Goal: Book appointment/travel/reservation

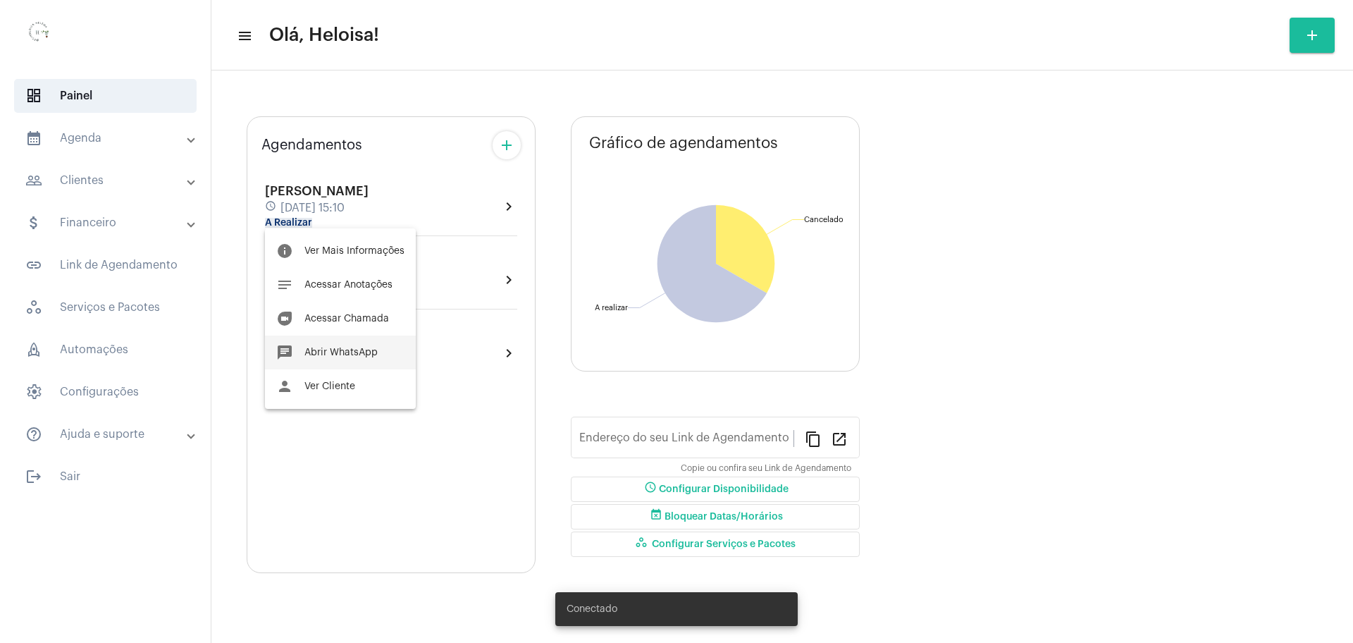
type input "[URL][DOMAIN_NAME]"
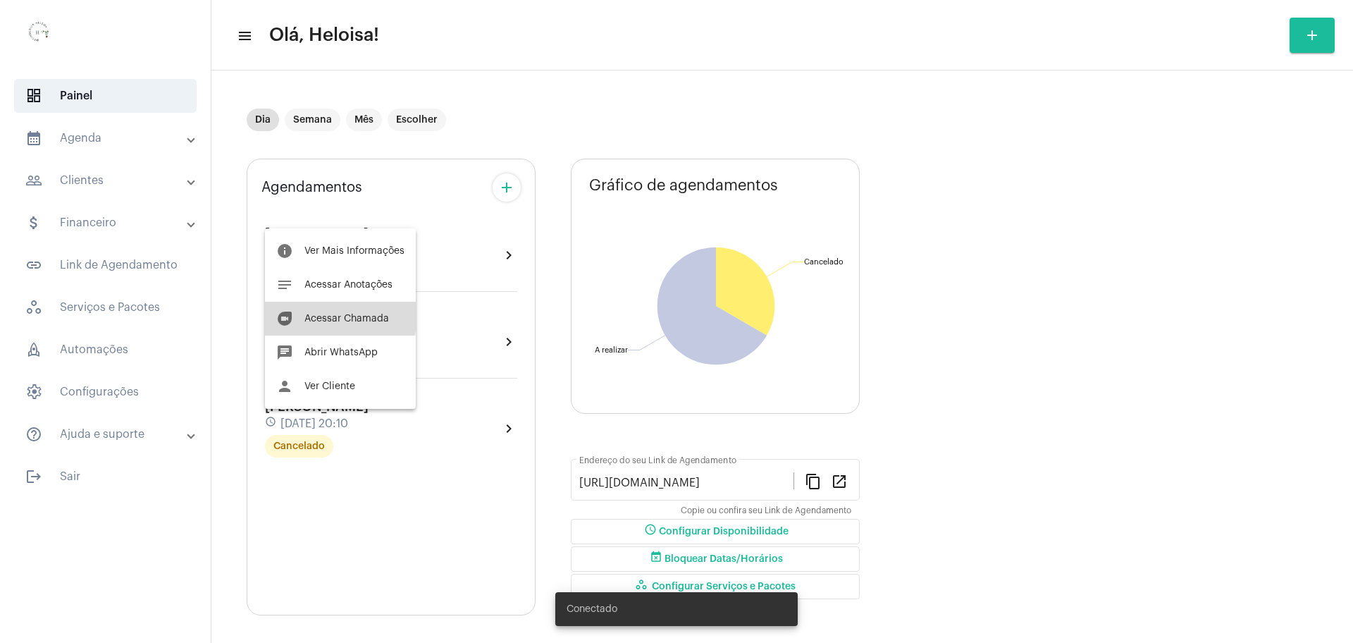
click at [326, 312] on button "duo Acessar Chamada" at bounding box center [340, 319] width 151 height 34
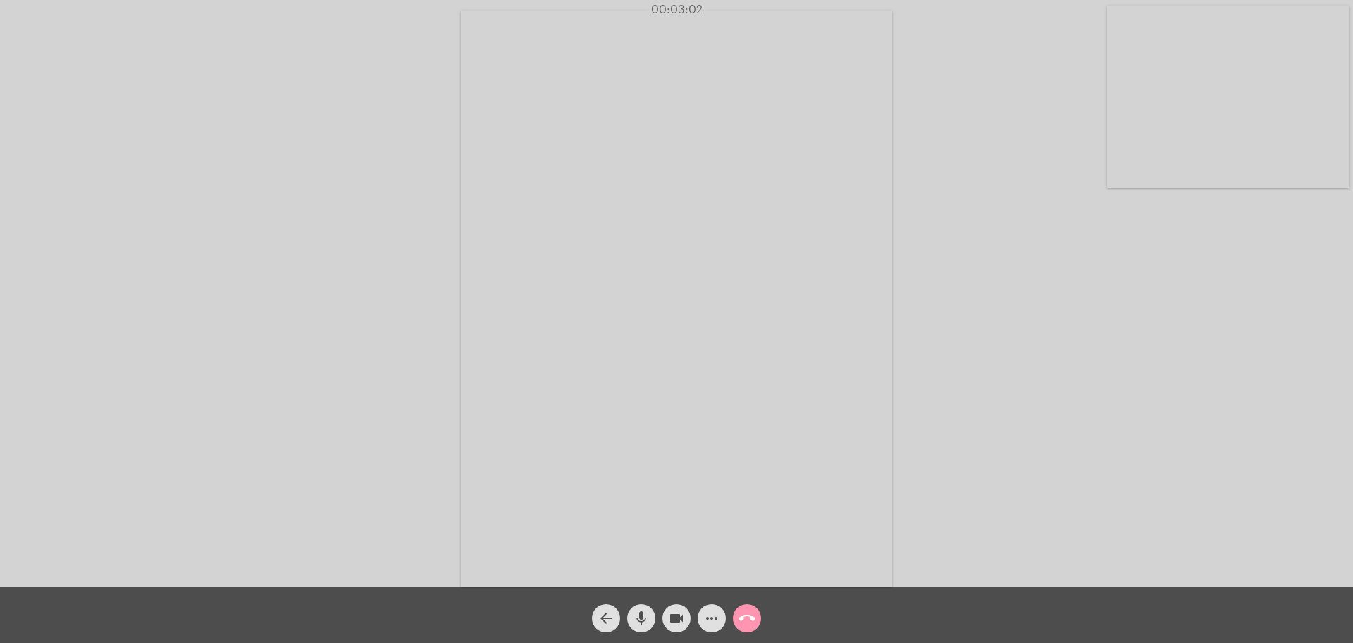
click at [445, 270] on div "Acessando Câmera e Microfone..." at bounding box center [676, 297] width 1350 height 586
click at [269, 269] on div "Acessando Câmera e Microfone..." at bounding box center [676, 297] width 1350 height 586
click at [636, 620] on mat-icon "mic" at bounding box center [641, 618] width 17 height 17
click at [636, 620] on mat-icon "mic_off" at bounding box center [641, 618] width 17 height 17
click at [751, 622] on mat-icon "call_end" at bounding box center [747, 618] width 17 height 17
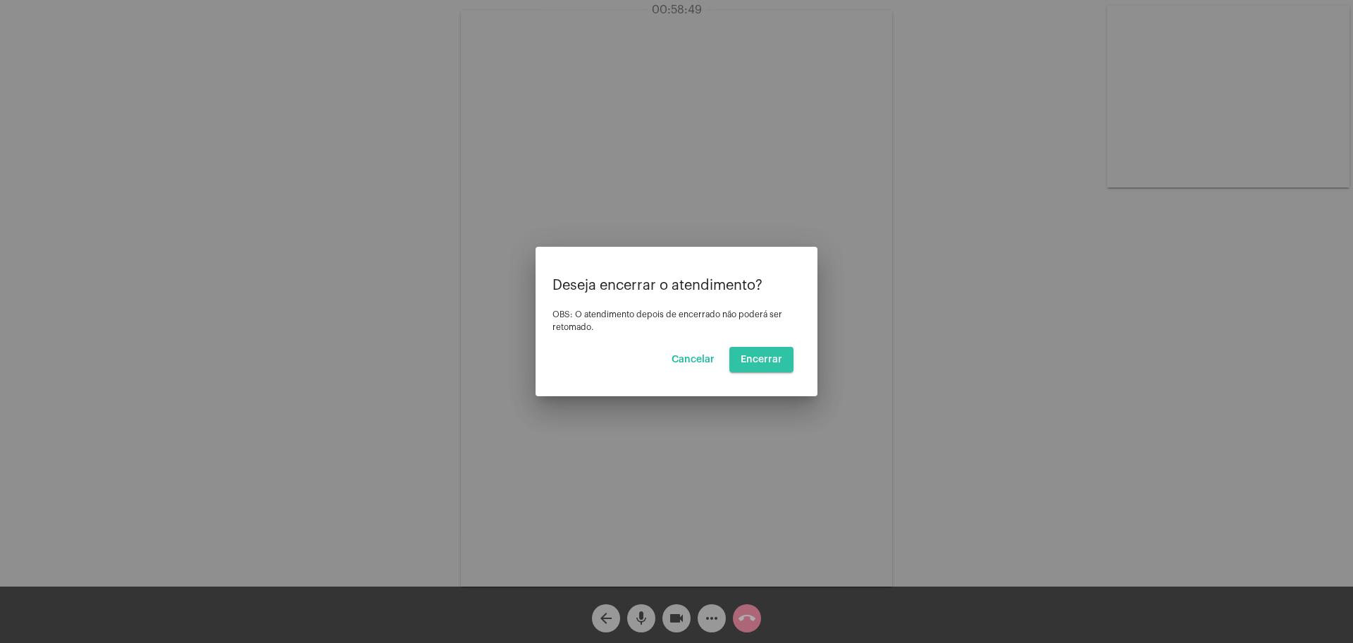
click at [777, 355] on span "Encerrar" at bounding box center [762, 360] width 42 height 10
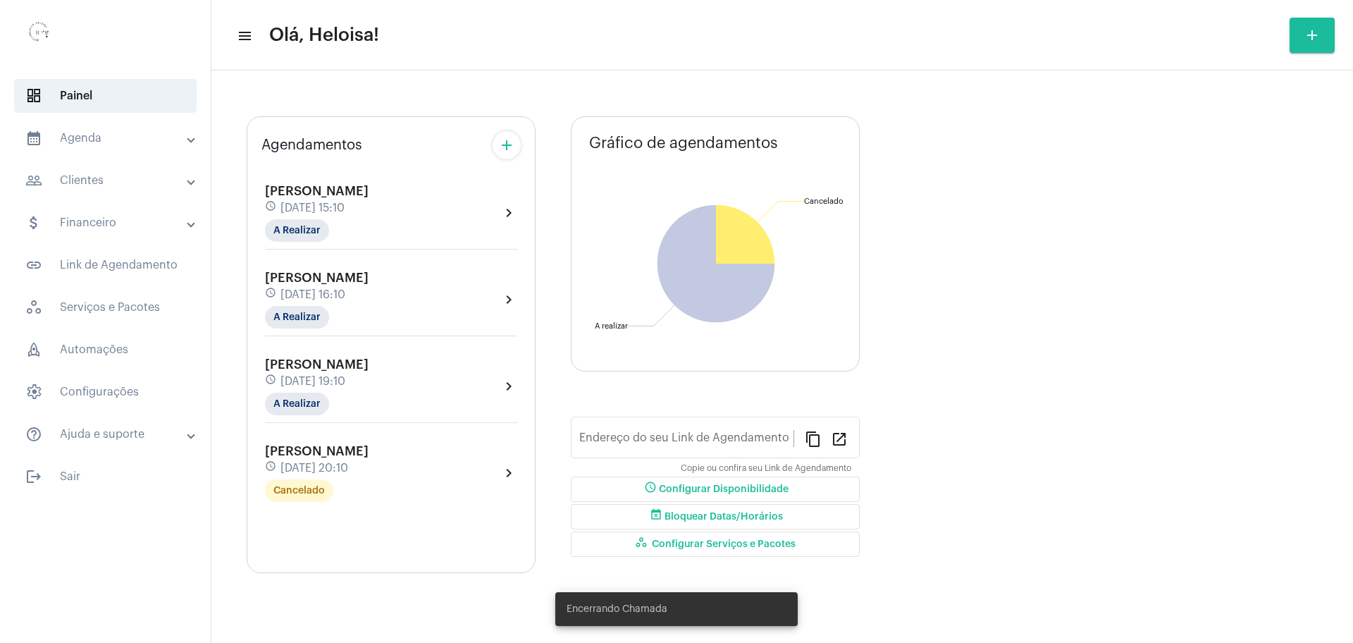
type input "[URL][DOMAIN_NAME]"
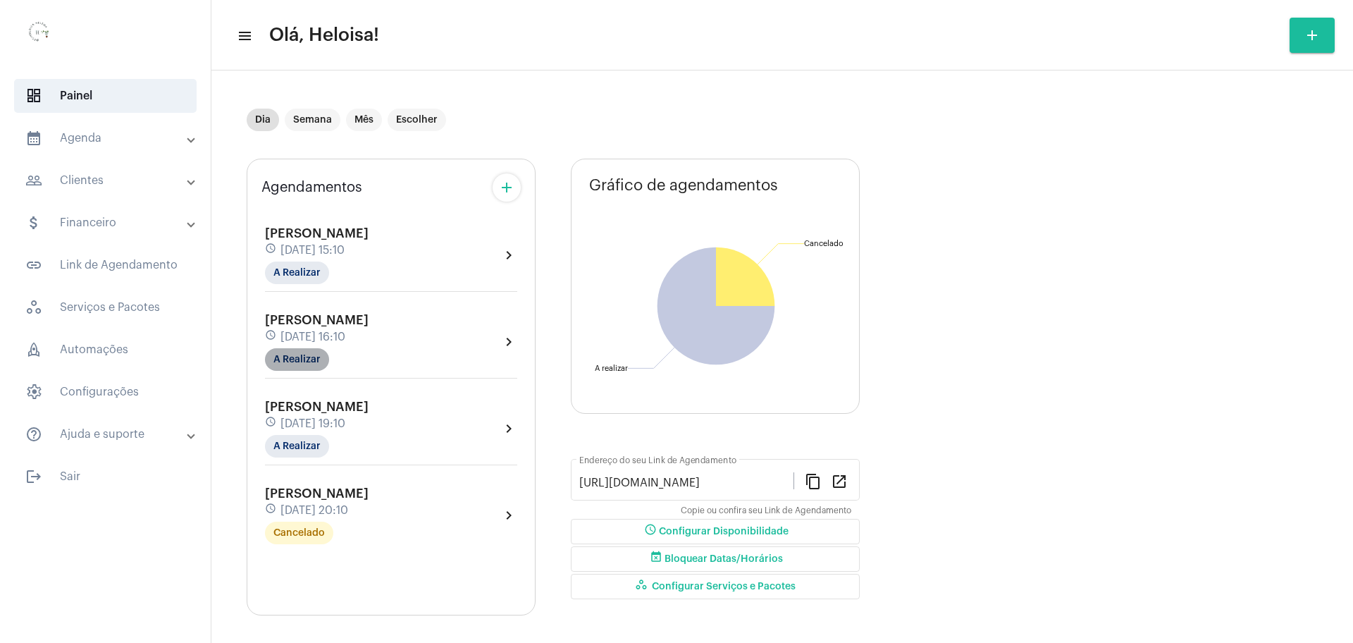
click at [296, 359] on mat-chip "A Realizar" at bounding box center [297, 359] width 64 height 23
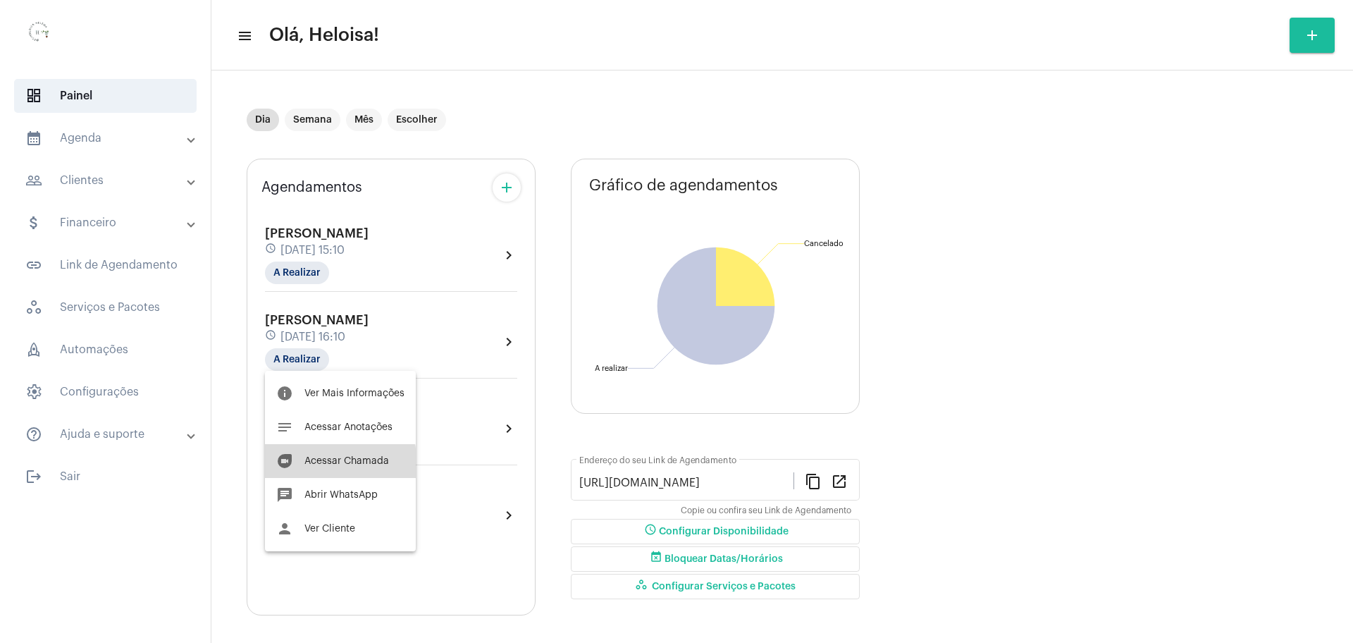
click at [321, 464] on span "Acessar Chamada" at bounding box center [346, 461] width 85 height 10
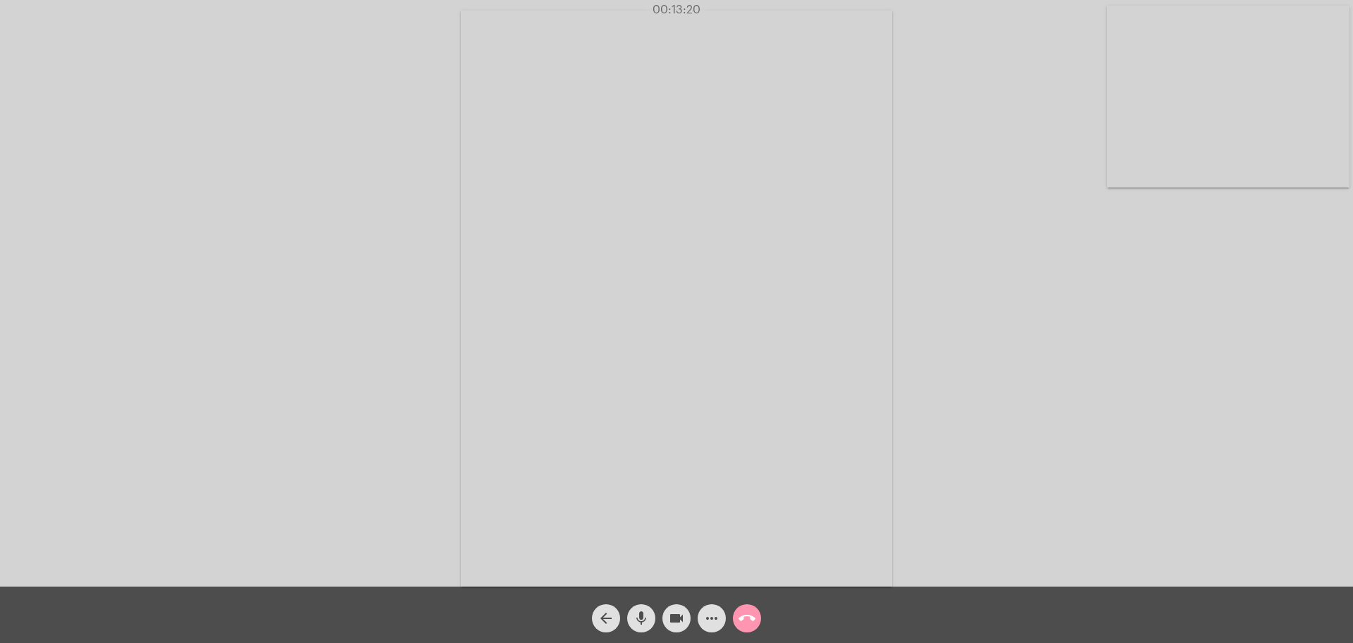
click at [598, 240] on video at bounding box center [676, 299] width 431 height 576
click at [412, 161] on video at bounding box center [304, 297] width 431 height 576
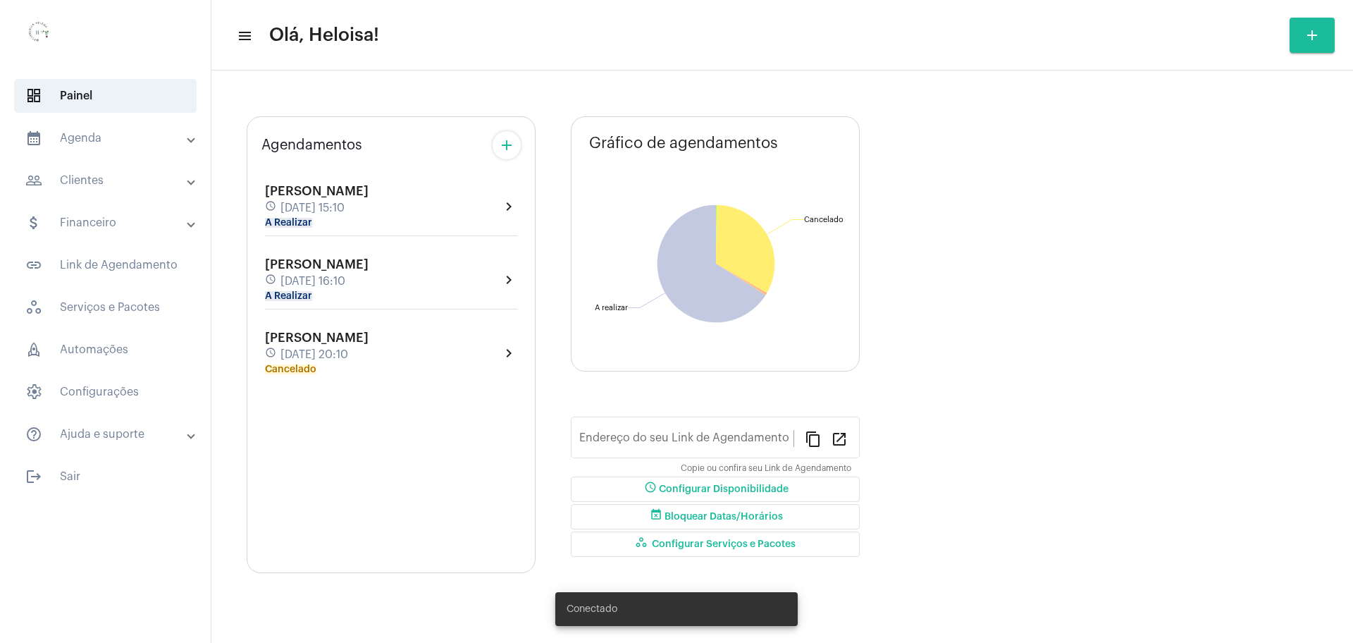
type input "[URL][DOMAIN_NAME]"
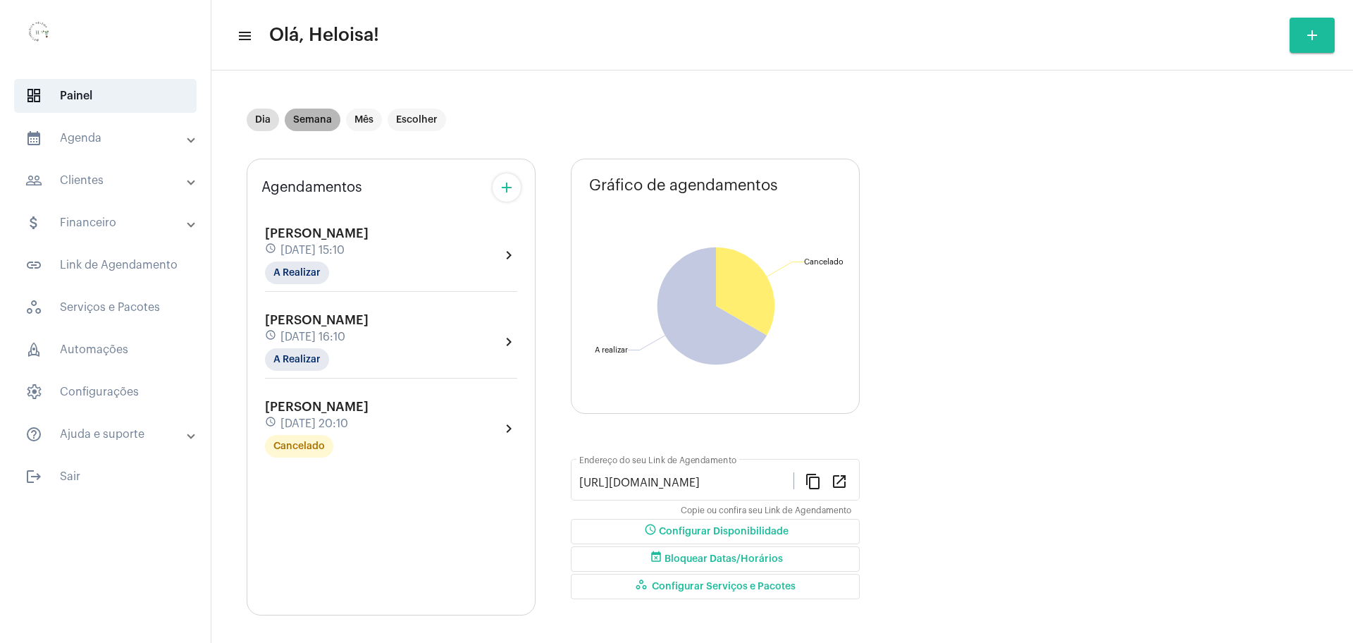
click at [324, 116] on mat-chip "Semana" at bounding box center [313, 120] width 56 height 23
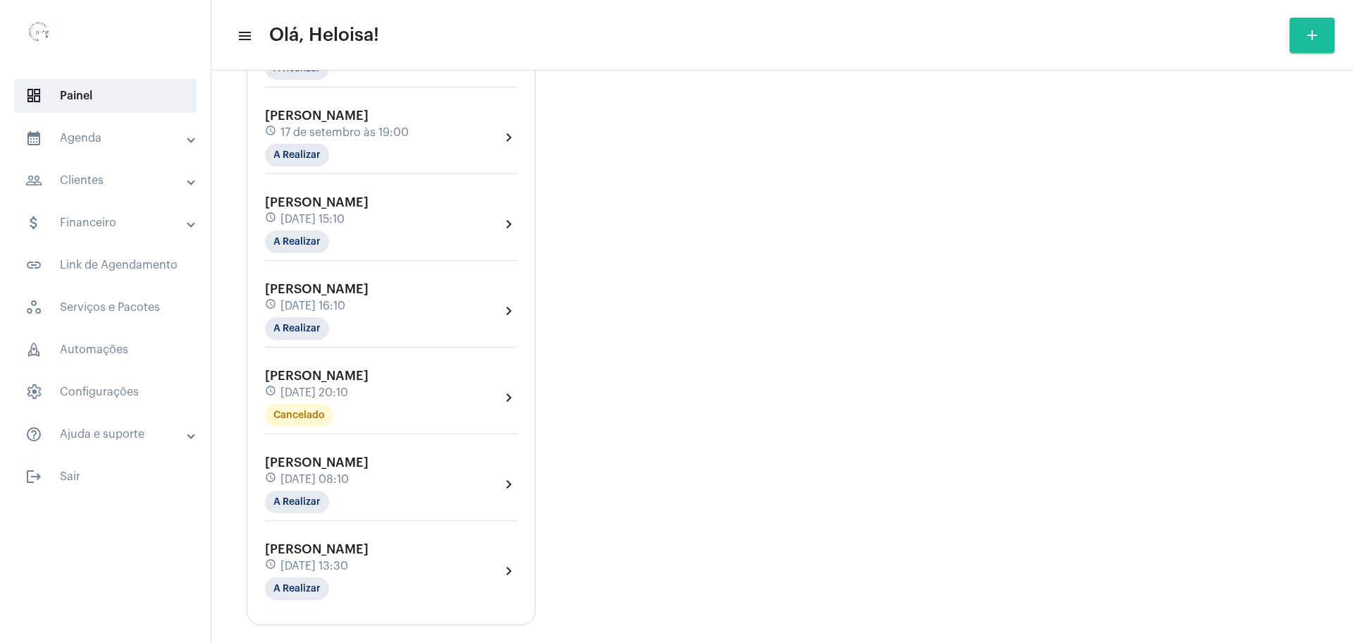
scroll to position [1956, 0]
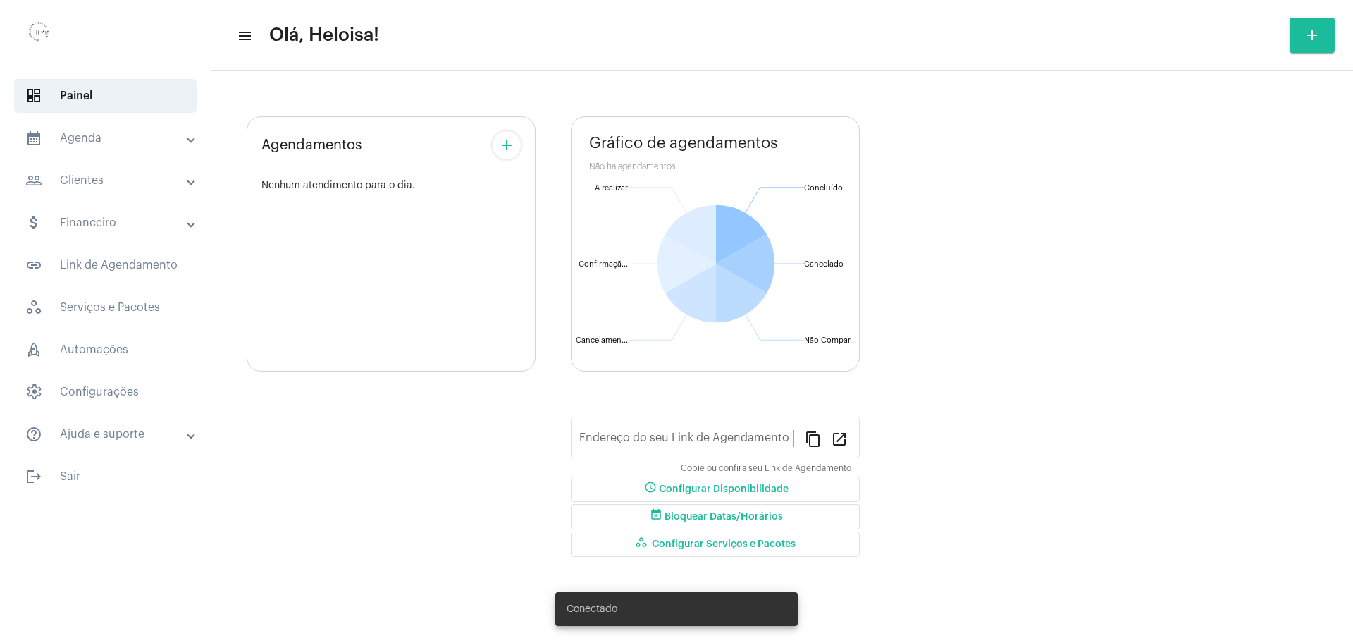
type input "[URL][DOMAIN_NAME]"
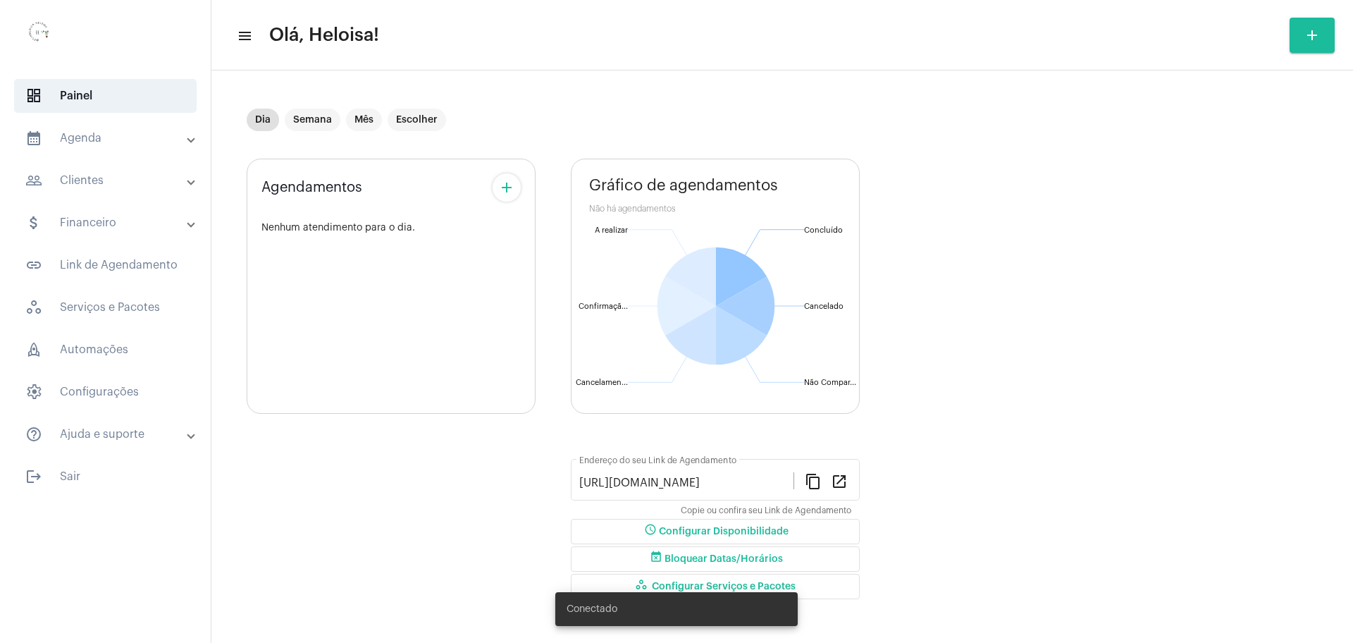
click at [500, 142] on div "Dia Semana Mês Escolher" at bounding box center [552, 120] width 610 height 70
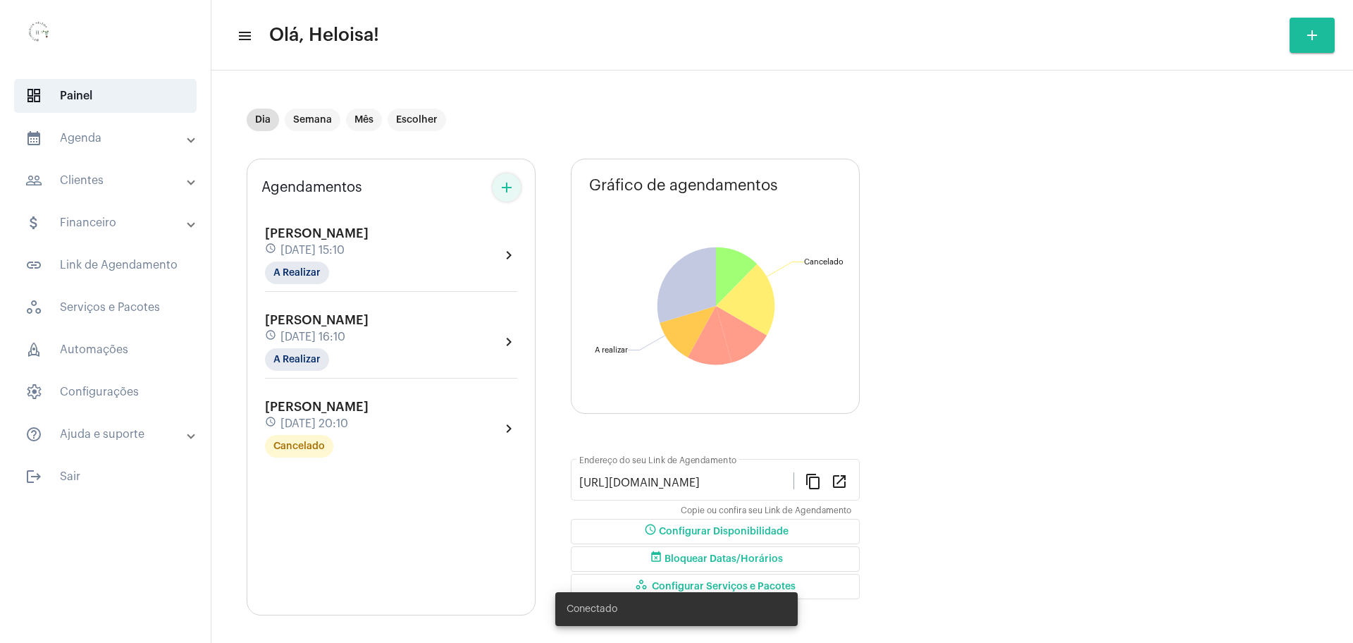
click at [510, 201] on button "add" at bounding box center [507, 187] width 28 height 28
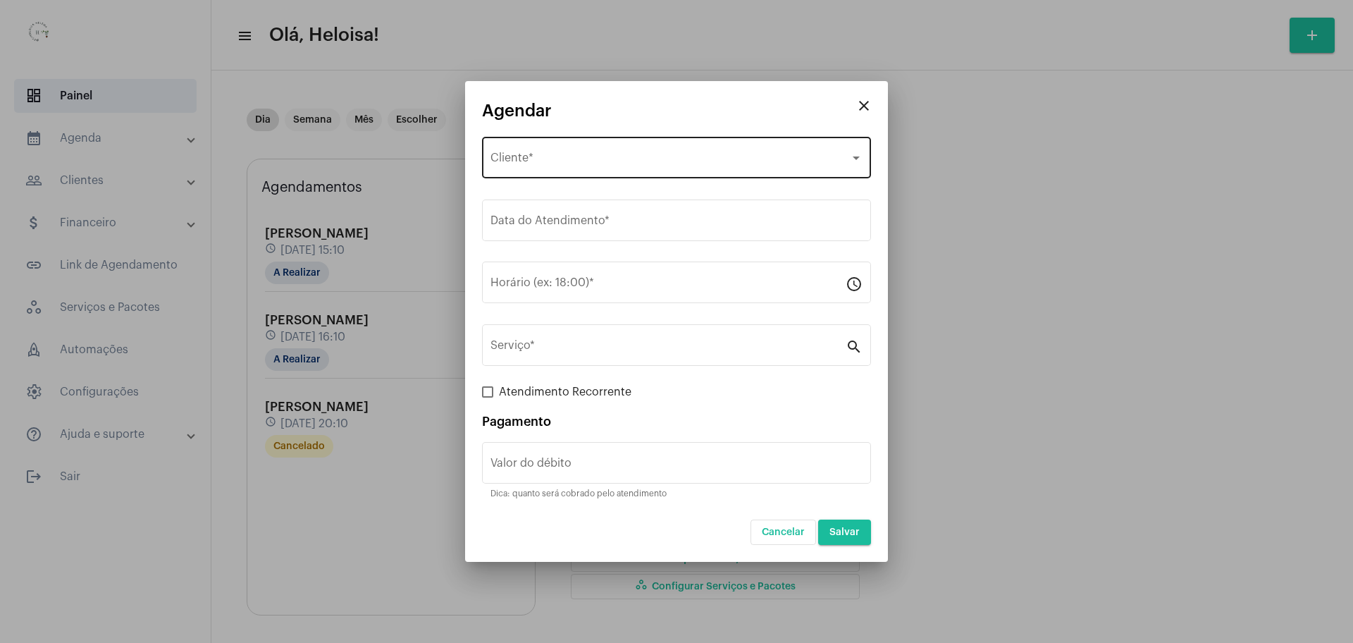
click at [532, 143] on div "Selecione o Cliente Cliente *" at bounding box center [677, 156] width 372 height 44
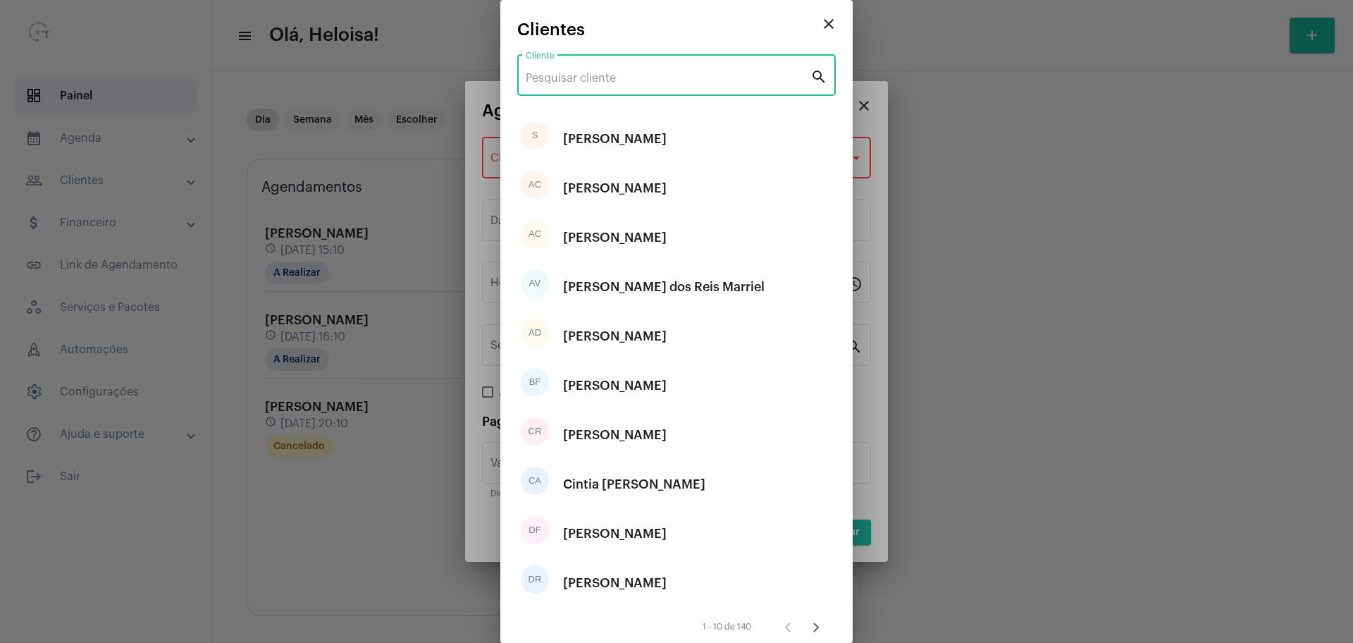
click at [580, 81] on input "Cliente" at bounding box center [668, 78] width 285 height 13
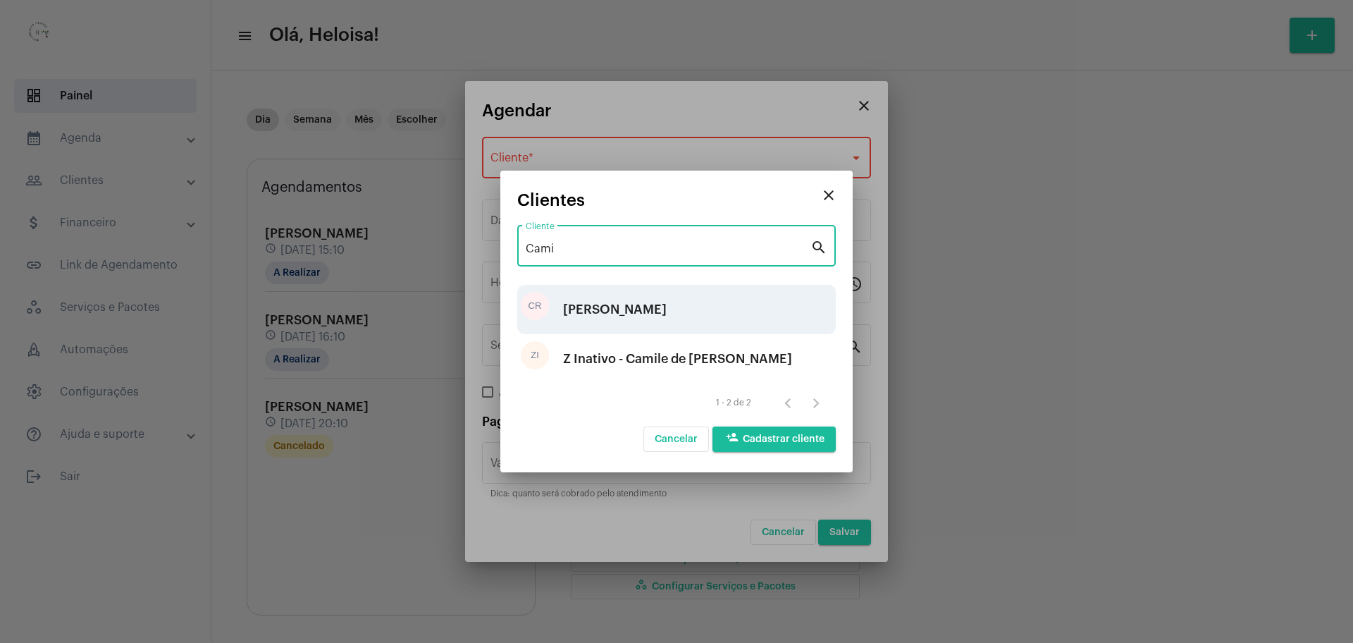
type input "Cami"
click at [658, 315] on div "Camila Rodrigues Oliveira" at bounding box center [615, 309] width 104 height 42
type input "R$ 100"
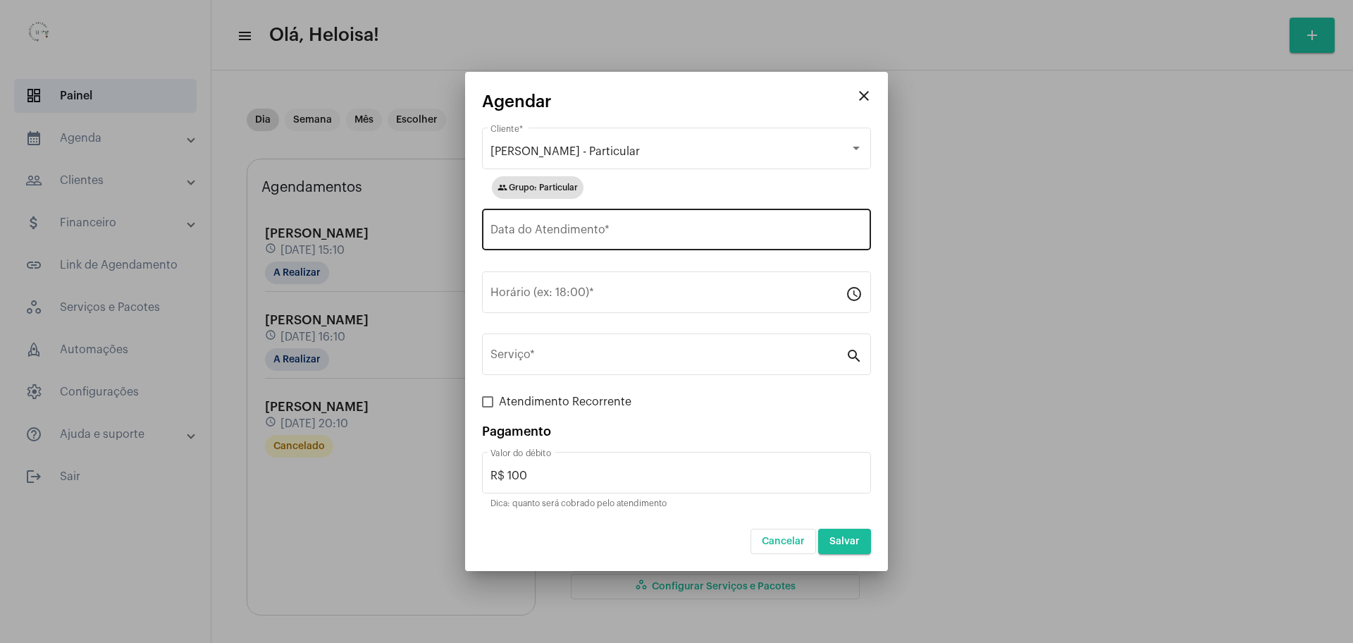
click at [599, 216] on div "Data do Atendimento *" at bounding box center [677, 228] width 372 height 44
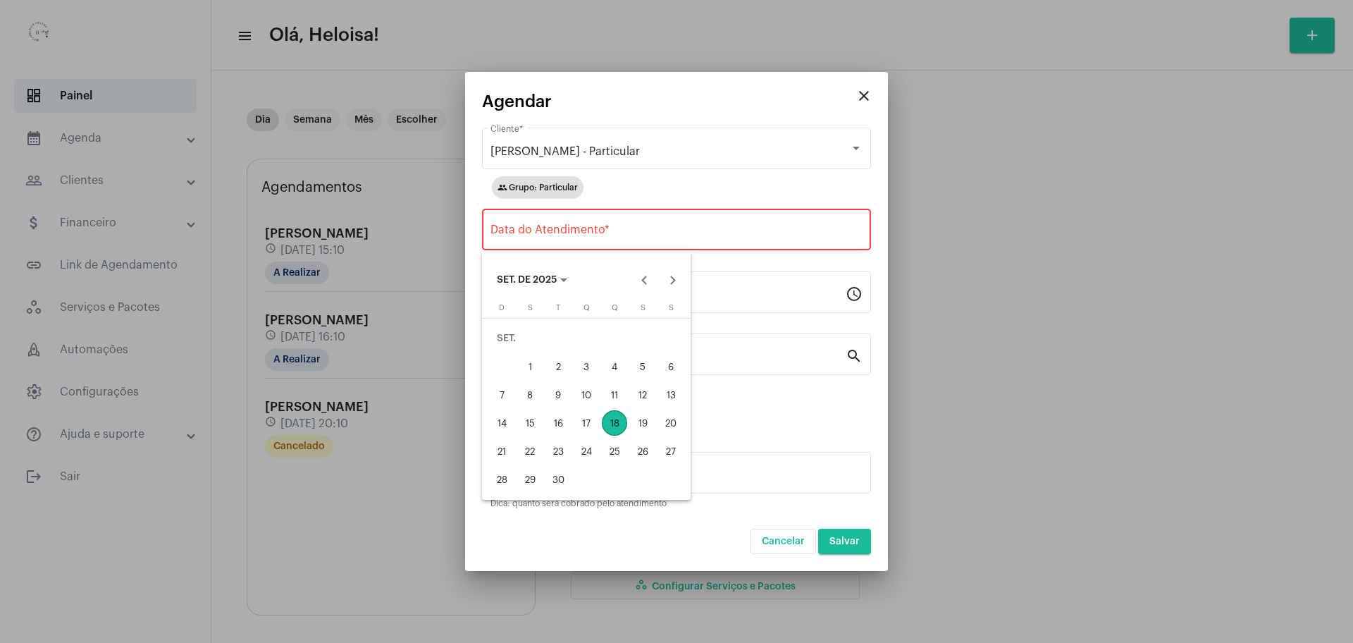
click at [617, 427] on div "18" at bounding box center [614, 422] width 25 height 25
type input "18/09/2025"
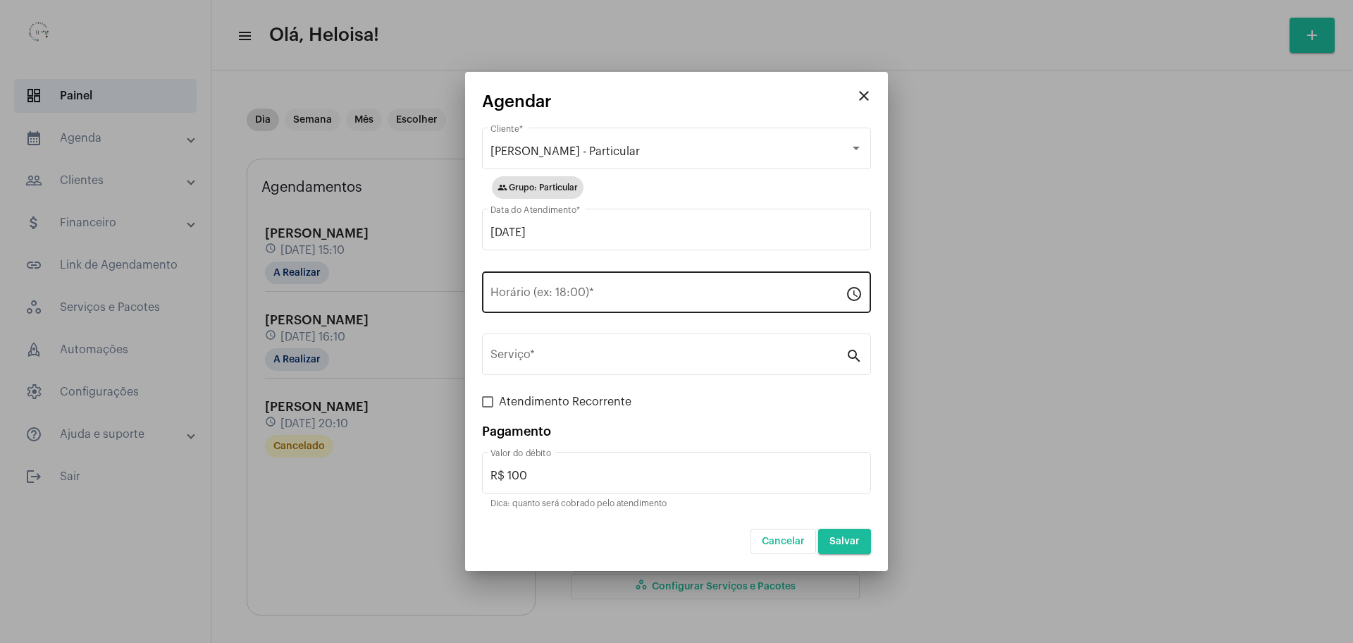
click at [577, 284] on div "Horário (ex: 18:00) *" at bounding box center [668, 291] width 355 height 44
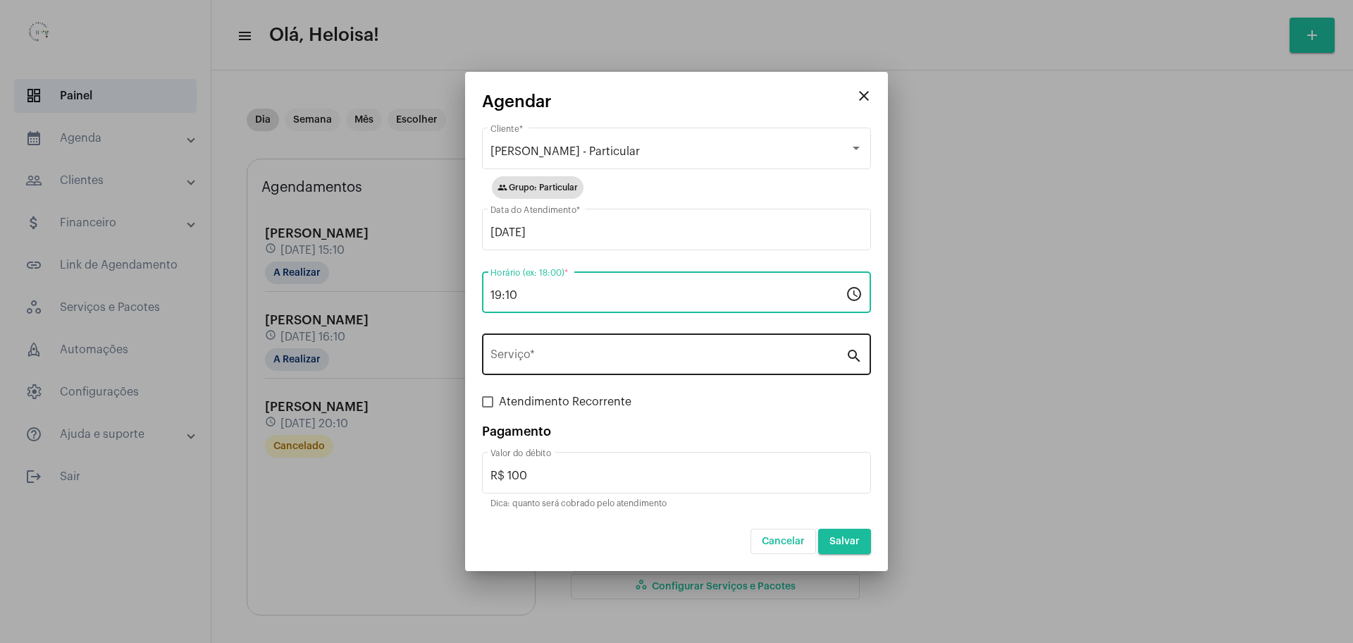
type input "19:10"
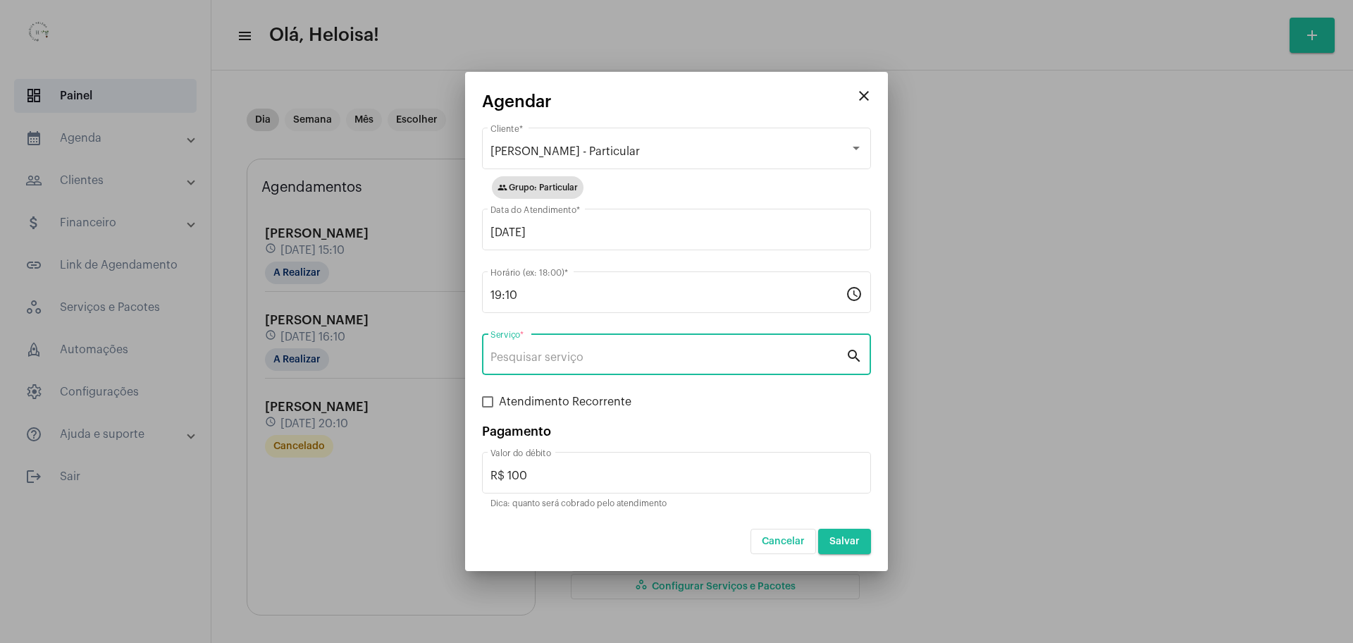
click at [567, 355] on input "Serviço *" at bounding box center [668, 357] width 355 height 13
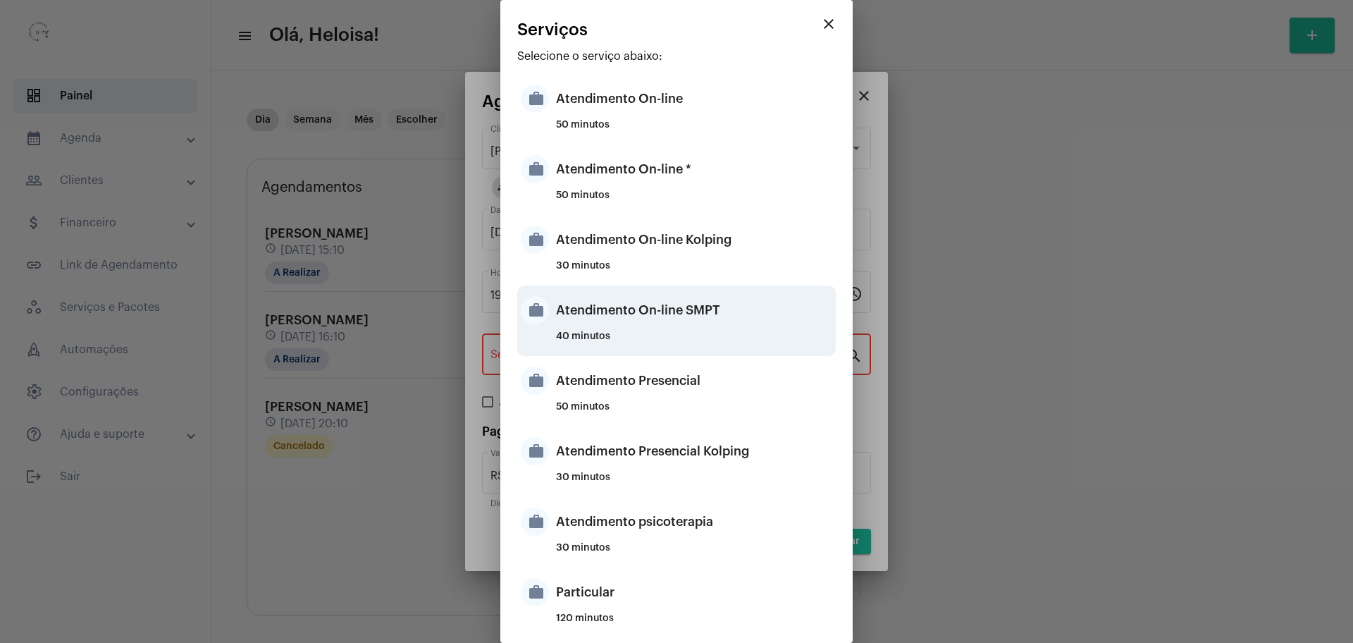
click at [621, 319] on div "Atendimento On-line SMPT" at bounding box center [694, 310] width 276 height 42
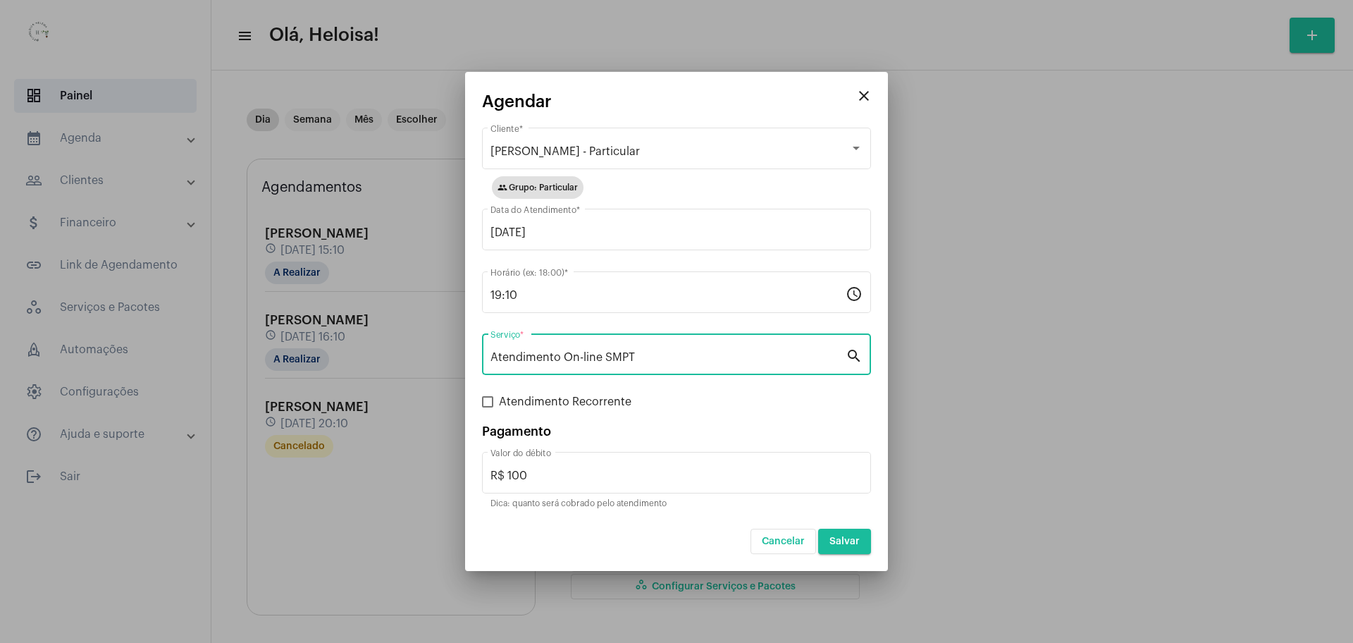
click at [696, 361] on input "Atendimento On-line SMPT" at bounding box center [668, 357] width 355 height 13
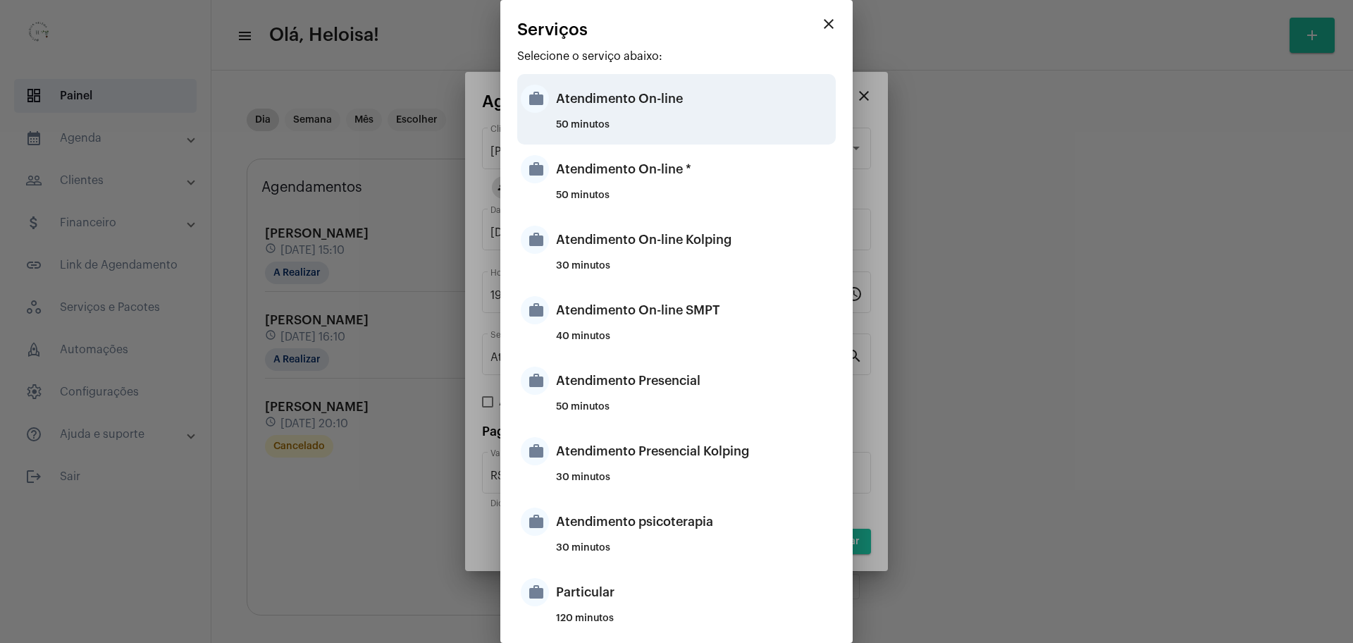
click at [577, 130] on div "50 minutos" at bounding box center [694, 130] width 276 height 21
type input "Atendimento On-line"
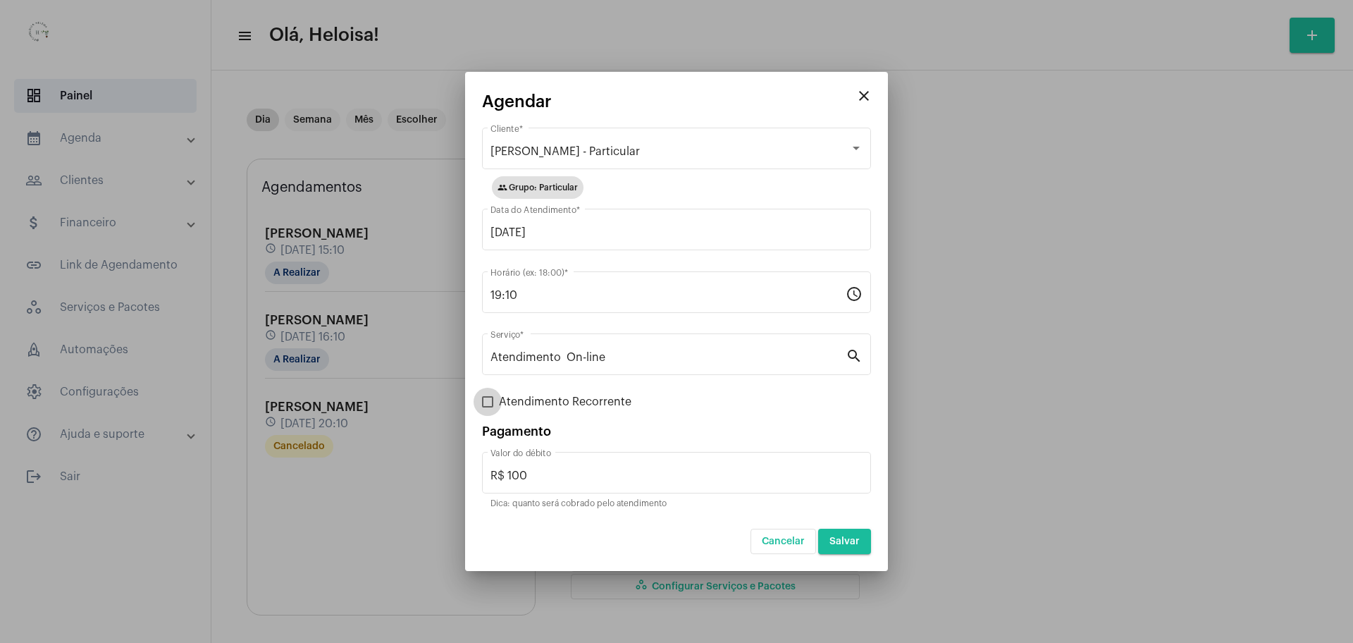
click at [491, 402] on span at bounding box center [487, 401] width 11 height 11
click at [488, 407] on input "Atendimento Recorrente" at bounding box center [487, 407] width 1 height 1
checkbox input "true"
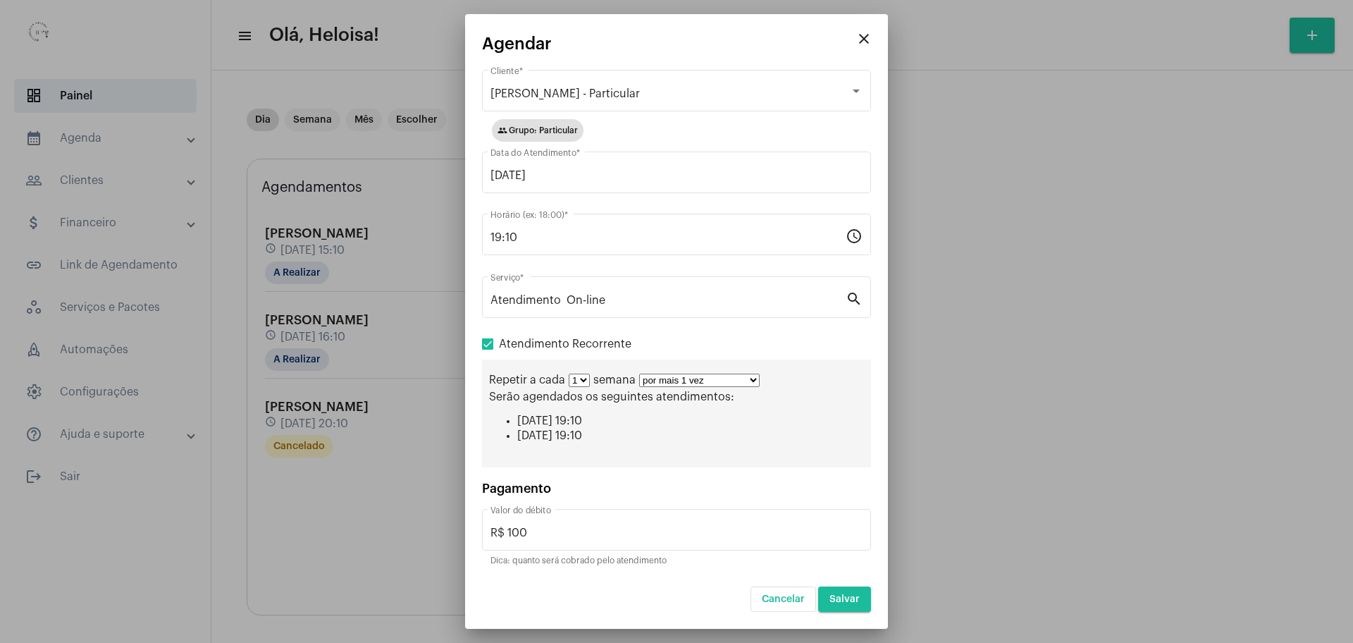
click at [709, 389] on div "Repetir a cada 1 2 3 4 5 6 7 8 semana por mais 1 vez por mais 2 vezes por mais …" at bounding box center [676, 413] width 389 height 108
click at [717, 378] on select "por mais 1 vez por mais 2 vezes por mais 3 vezes por mais 4 vezes por mais 5 ve…" at bounding box center [699, 380] width 121 height 13
select select "9: 10"
click at [639, 374] on select "por mais 1 vez por mais 2 vezes por mais 3 vezes por mais 4 vezes por mais 5 ve…" at bounding box center [699, 380] width 121 height 13
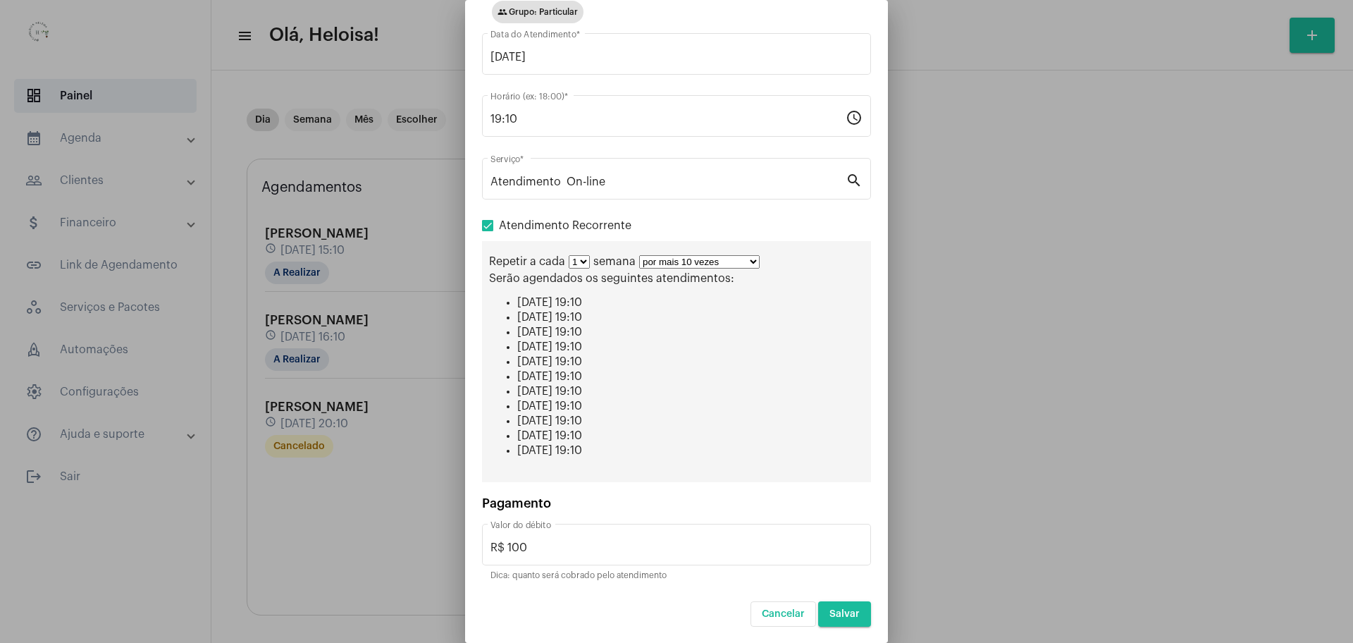
scroll to position [105, 0]
click at [829, 620] on button "Salvar" at bounding box center [844, 613] width 53 height 25
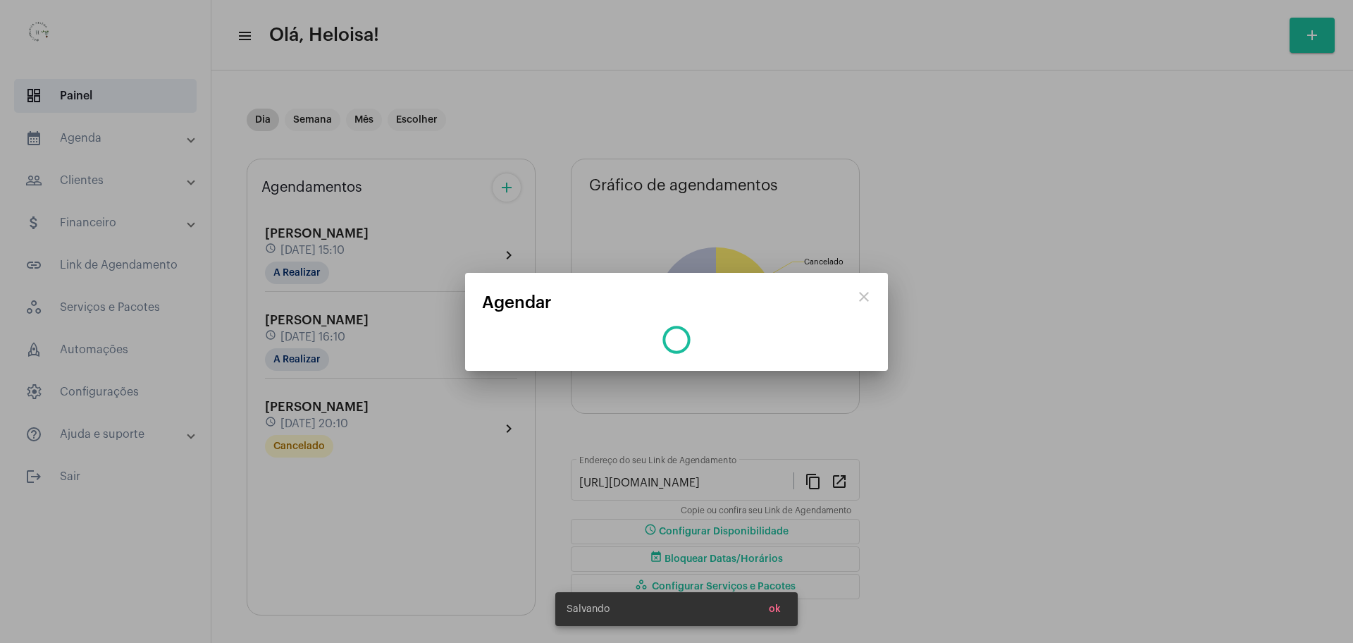
scroll to position [0, 0]
